Goal: Check status

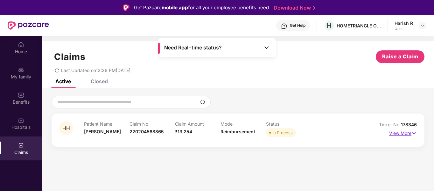
click at [402, 133] on p "View More" at bounding box center [403, 132] width 28 height 9
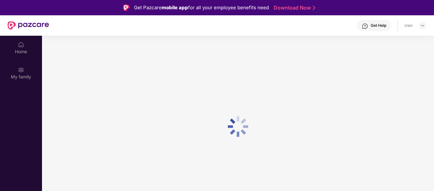
scroll to position [36, 0]
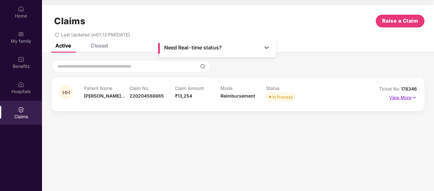
click at [407, 97] on p "View More" at bounding box center [403, 96] width 28 height 9
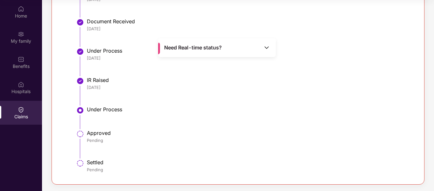
scroll to position [0, 0]
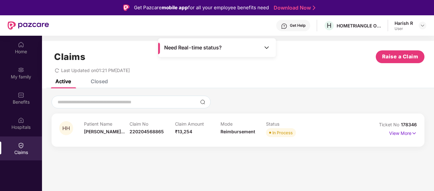
scroll to position [36, 0]
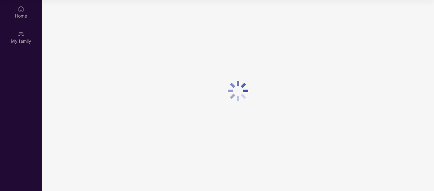
scroll to position [36, 0]
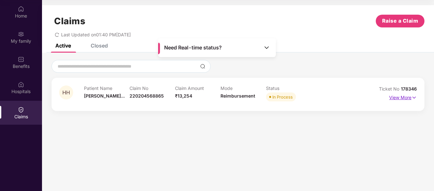
click at [402, 98] on p "View More" at bounding box center [403, 96] width 28 height 9
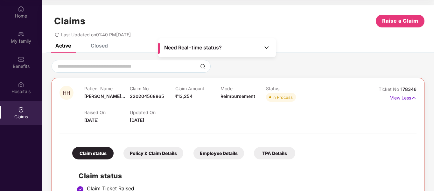
scroll to position [0, 0]
